Goal: Information Seeking & Learning: Learn about a topic

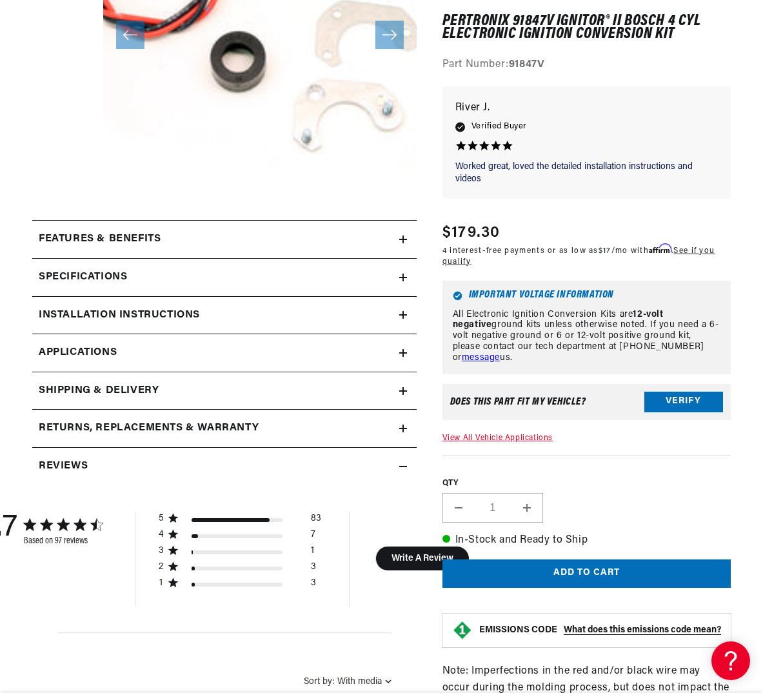
scroll to position [320, 0]
click at [106, 241] on h2 "Features & Benefits" at bounding box center [100, 238] width 122 height 17
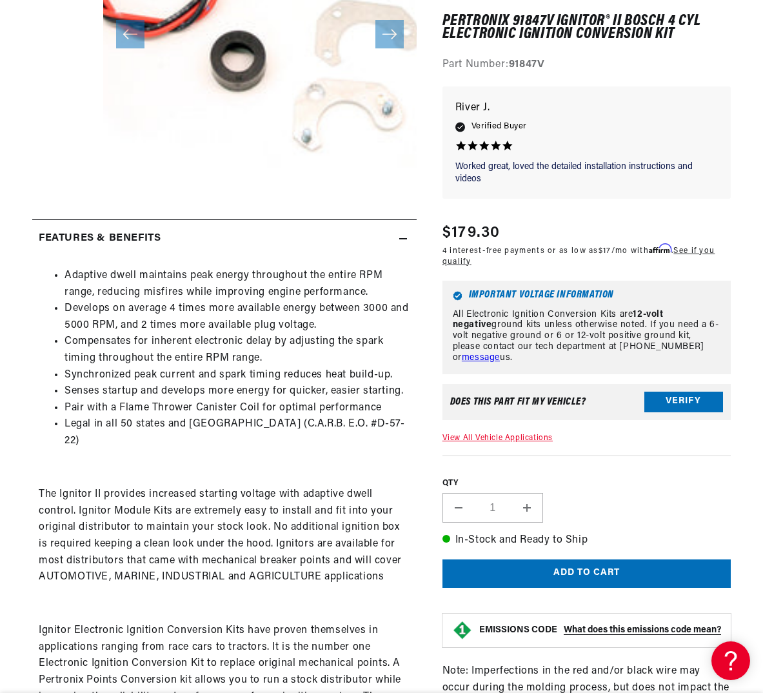
scroll to position [0, 0]
drag, startPoint x: 65, startPoint y: 277, endPoint x: 187, endPoint y: 427, distance: 193.0
click at [194, 439] on div "Adaptive dwell maintains peak energy throughout the entire RPM range, reducing …" at bounding box center [224, 544] width 385 height 553
copy ul
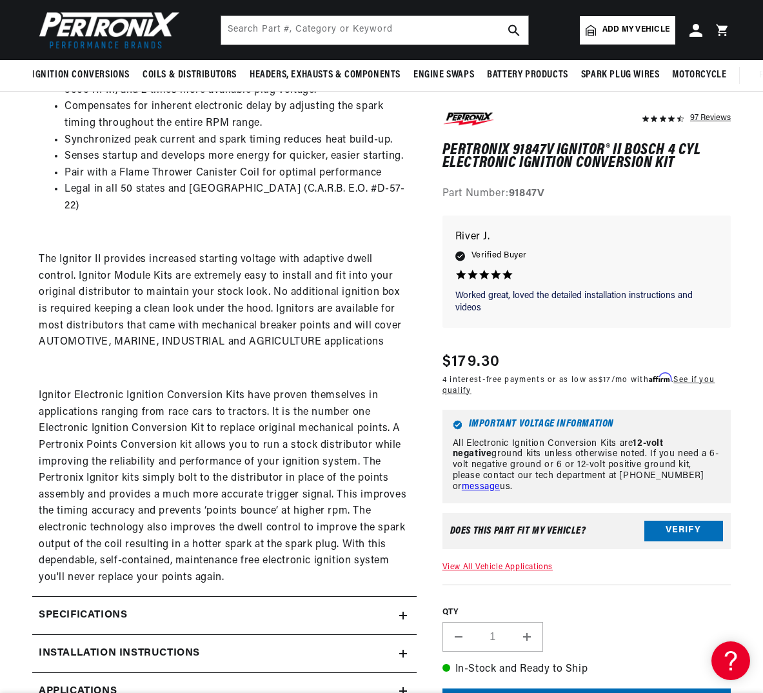
scroll to position [556, 0]
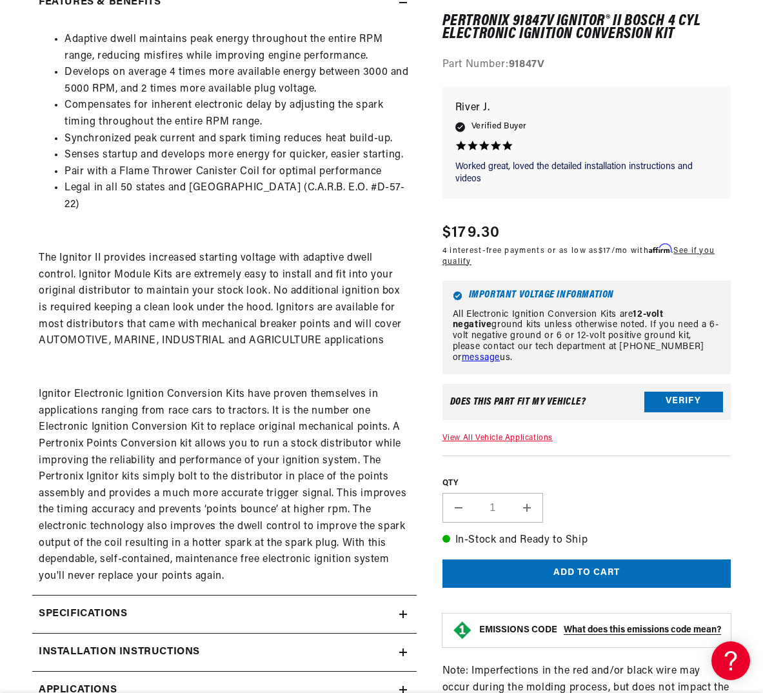
drag, startPoint x: 39, startPoint y: 241, endPoint x: 343, endPoint y: 331, distance: 317.1
click at [356, 337] on div "Adaptive dwell maintains peak energy throughout the entire RPM range, reducing …" at bounding box center [224, 308] width 385 height 553
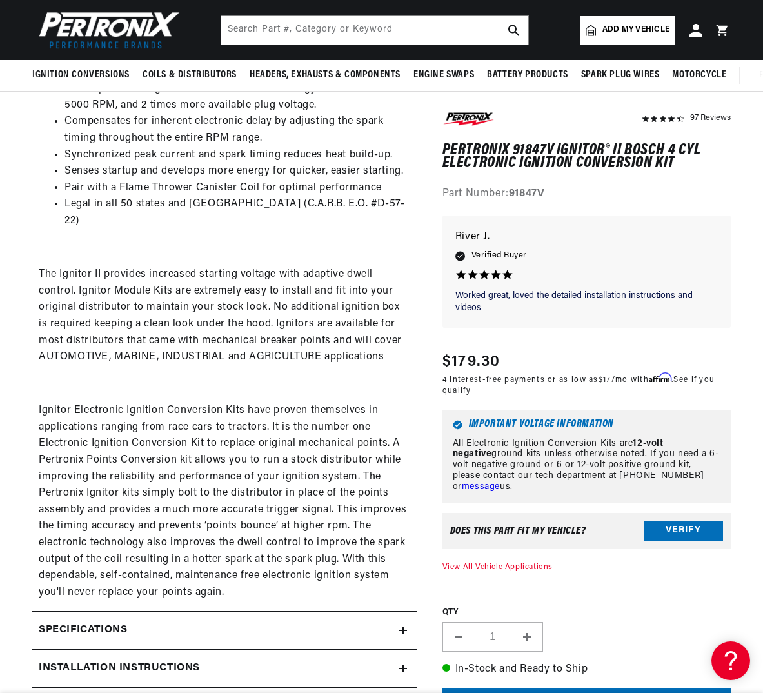
scroll to position [539, 0]
copy p "The Ignitor II provides increased starting voltage with adaptive dwell control.…"
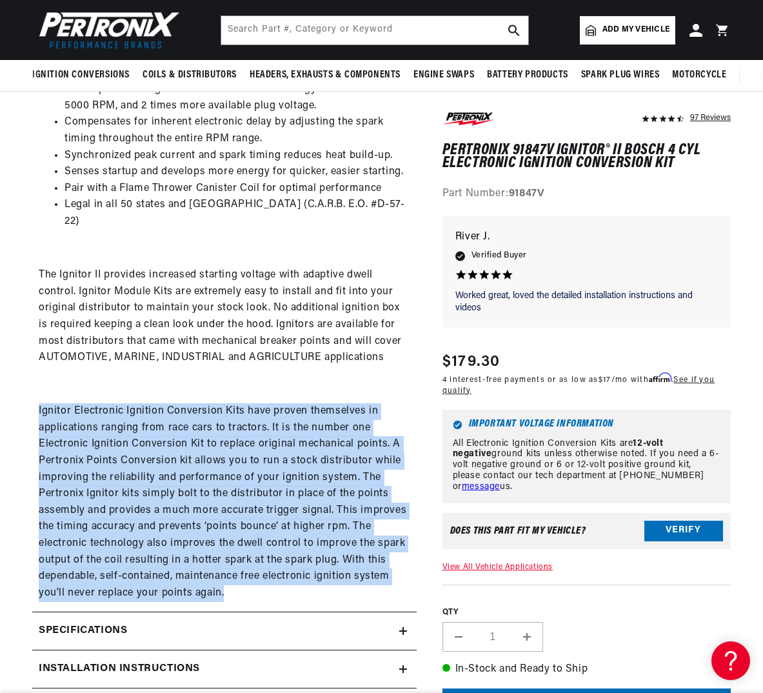
drag, startPoint x: 39, startPoint y: 396, endPoint x: 248, endPoint y: 574, distance: 275.1
click at [249, 575] on p "Ignitor Electronic Ignition Conversion Kits have proven themselves in applicati…" at bounding box center [225, 502] width 372 height 198
copy p "Ignitor Electronic Ignition Conversion Kits have proven themselves in applicati…"
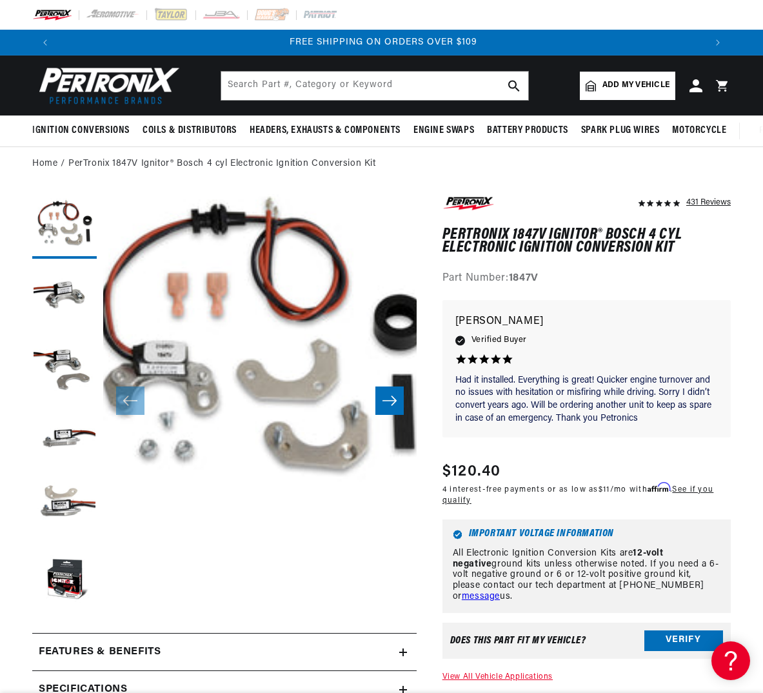
scroll to position [0, 1294]
